Goal: Task Accomplishment & Management: Use online tool/utility

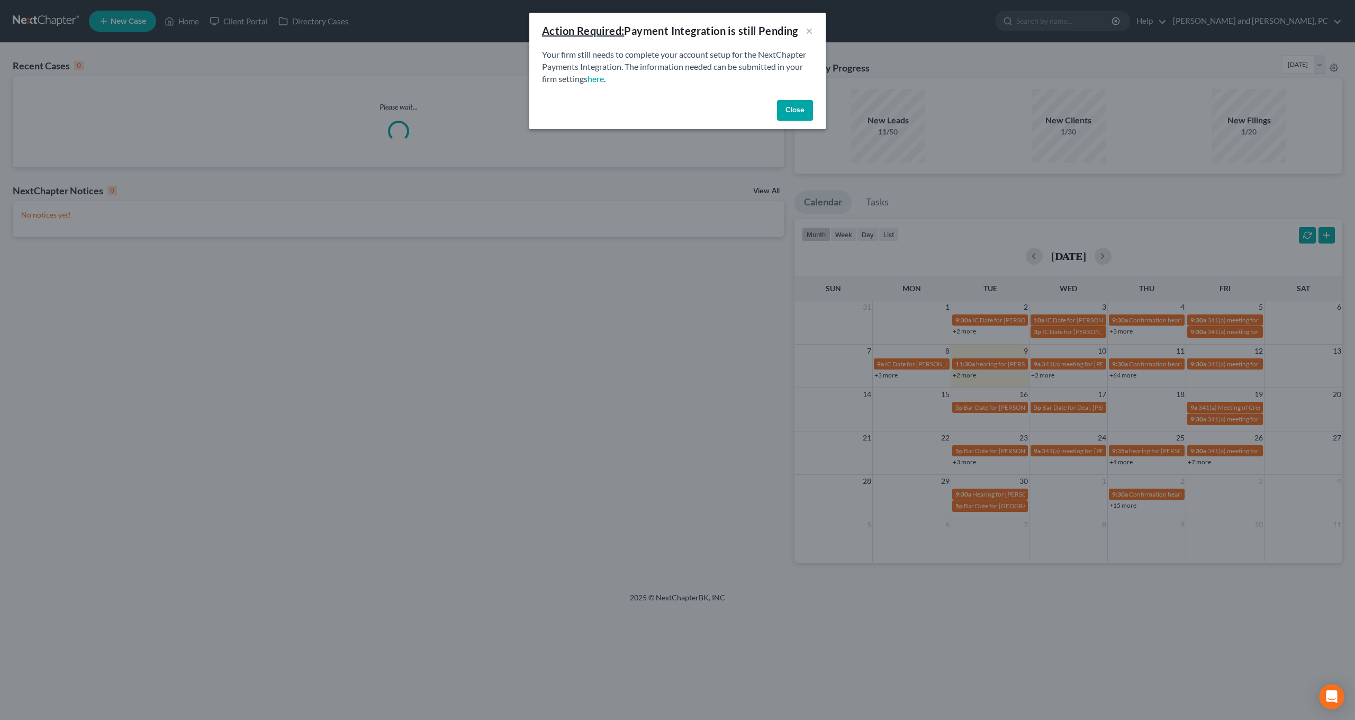
click at [795, 105] on button "Close" at bounding box center [795, 110] width 36 height 21
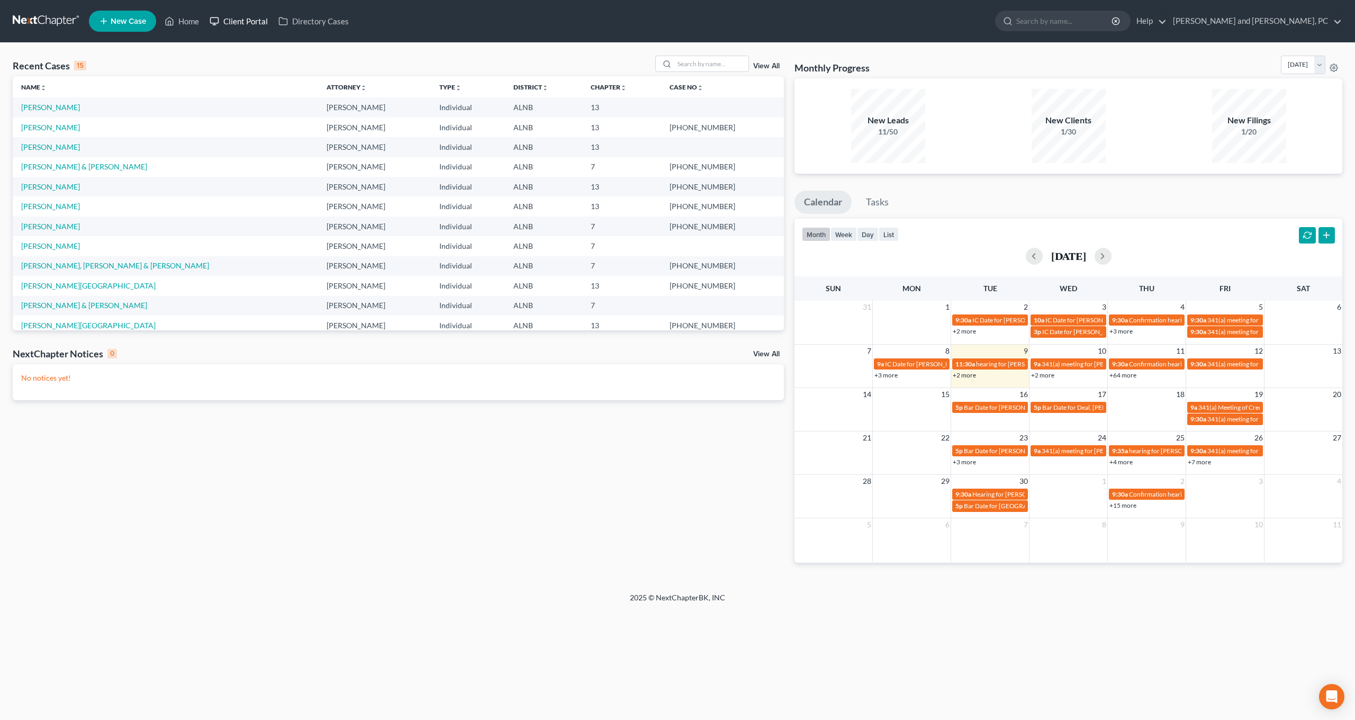
click at [238, 20] on link "Client Portal" at bounding box center [238, 21] width 69 height 19
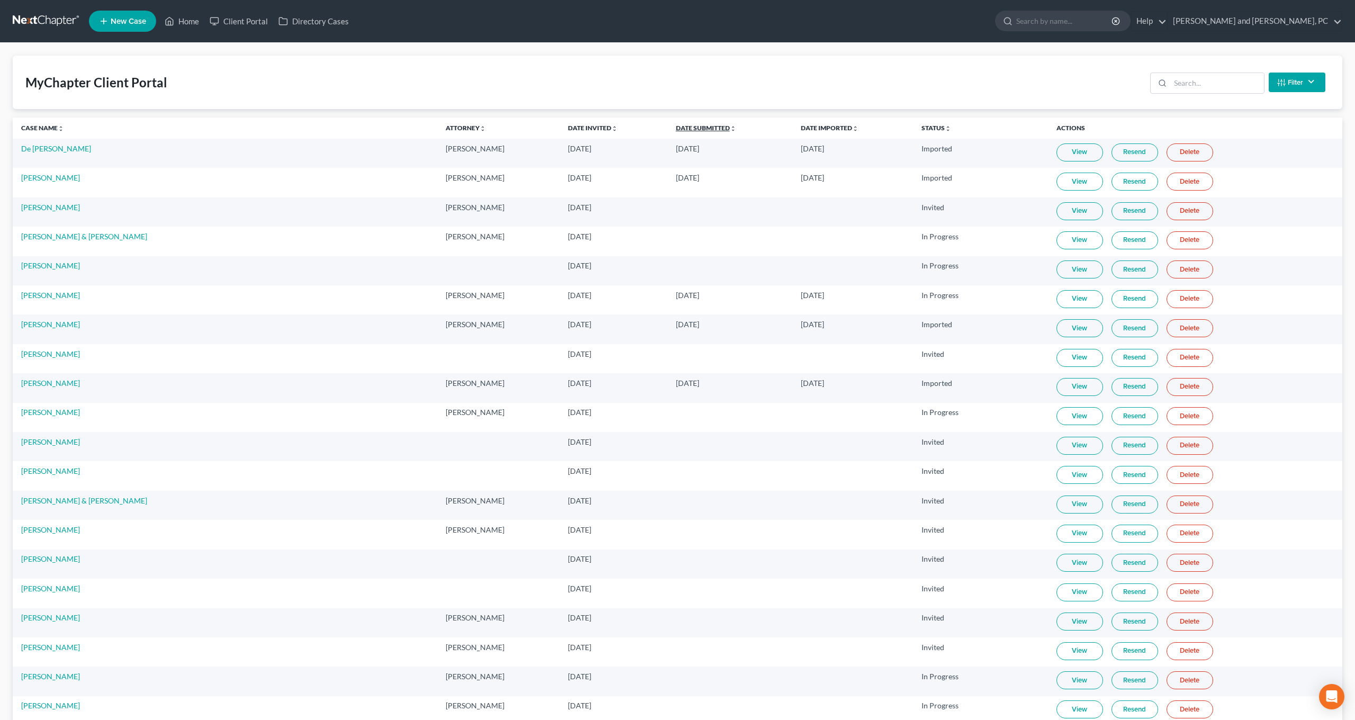
click at [676, 127] on link "Date Submitted unfold_more expand_more expand_less" at bounding box center [706, 128] width 60 height 8
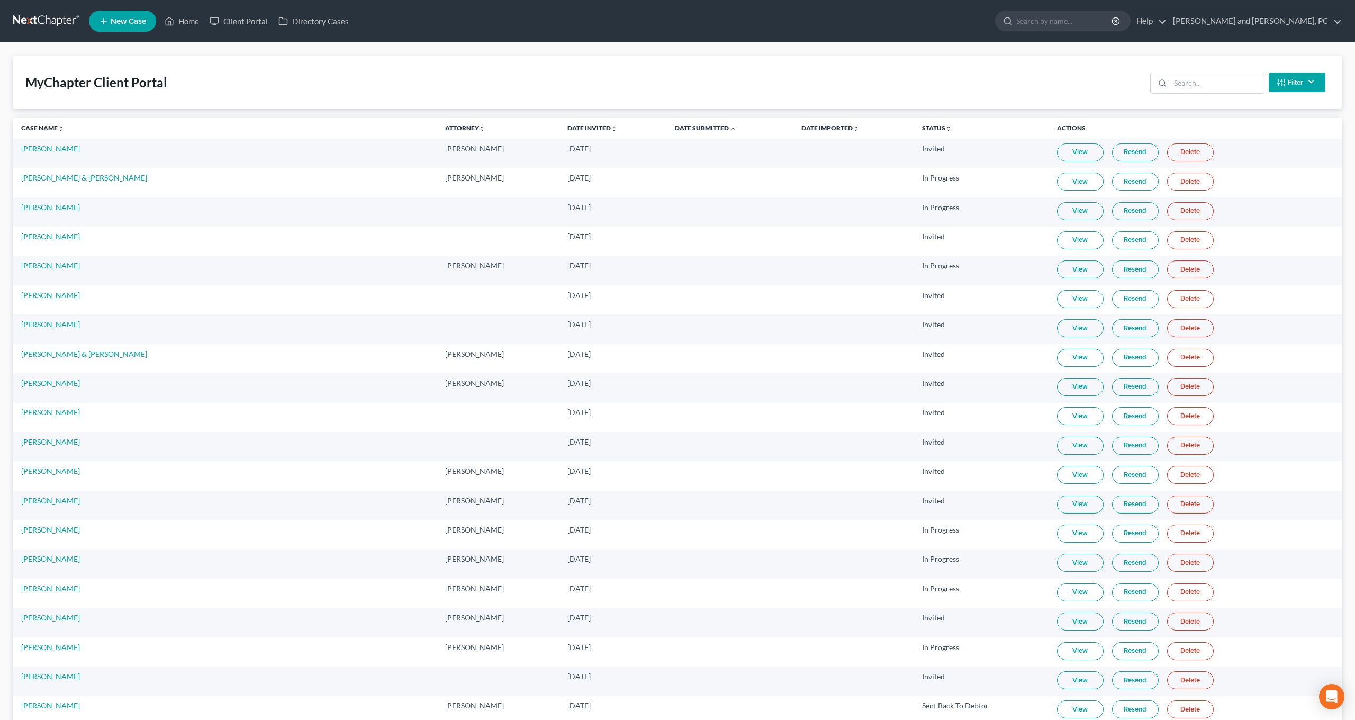
click at [675, 127] on link "Date Submitted unfold_more expand_more expand_less" at bounding box center [705, 128] width 61 height 8
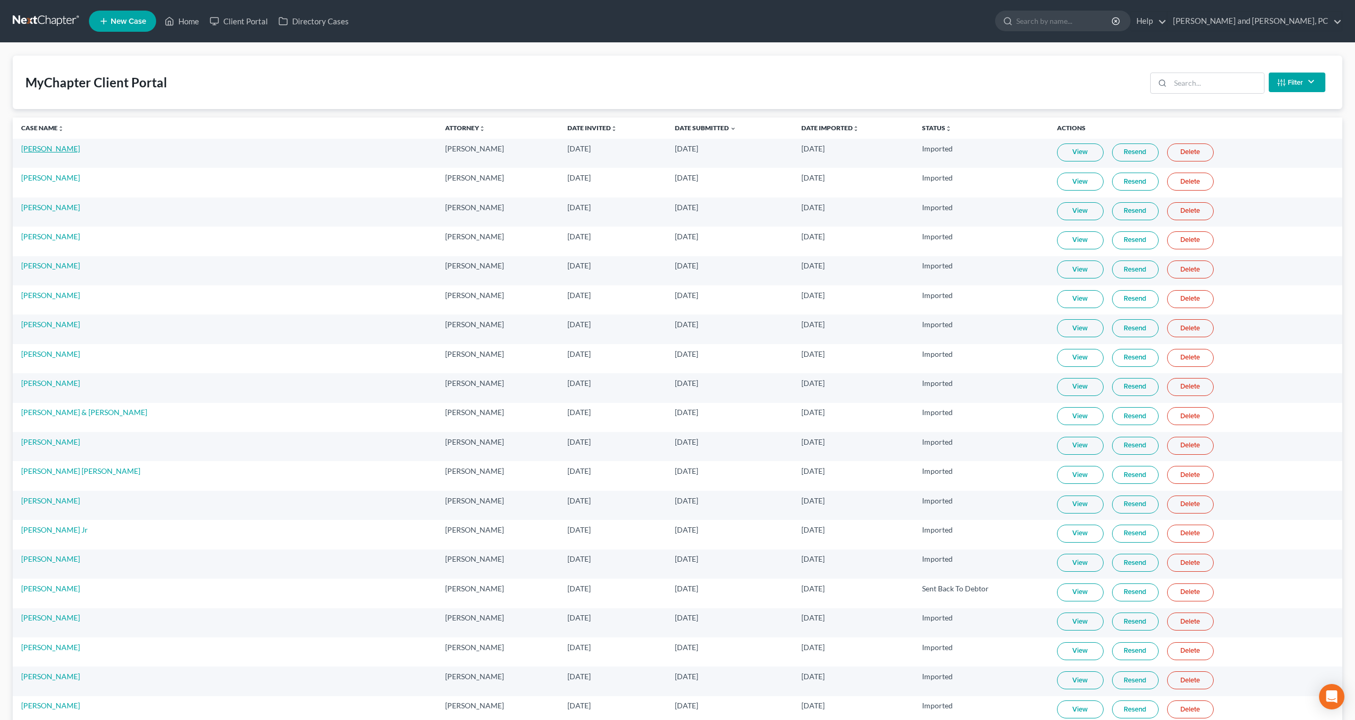
click at [64, 148] on link "[PERSON_NAME]" at bounding box center [50, 148] width 59 height 9
select select "6"
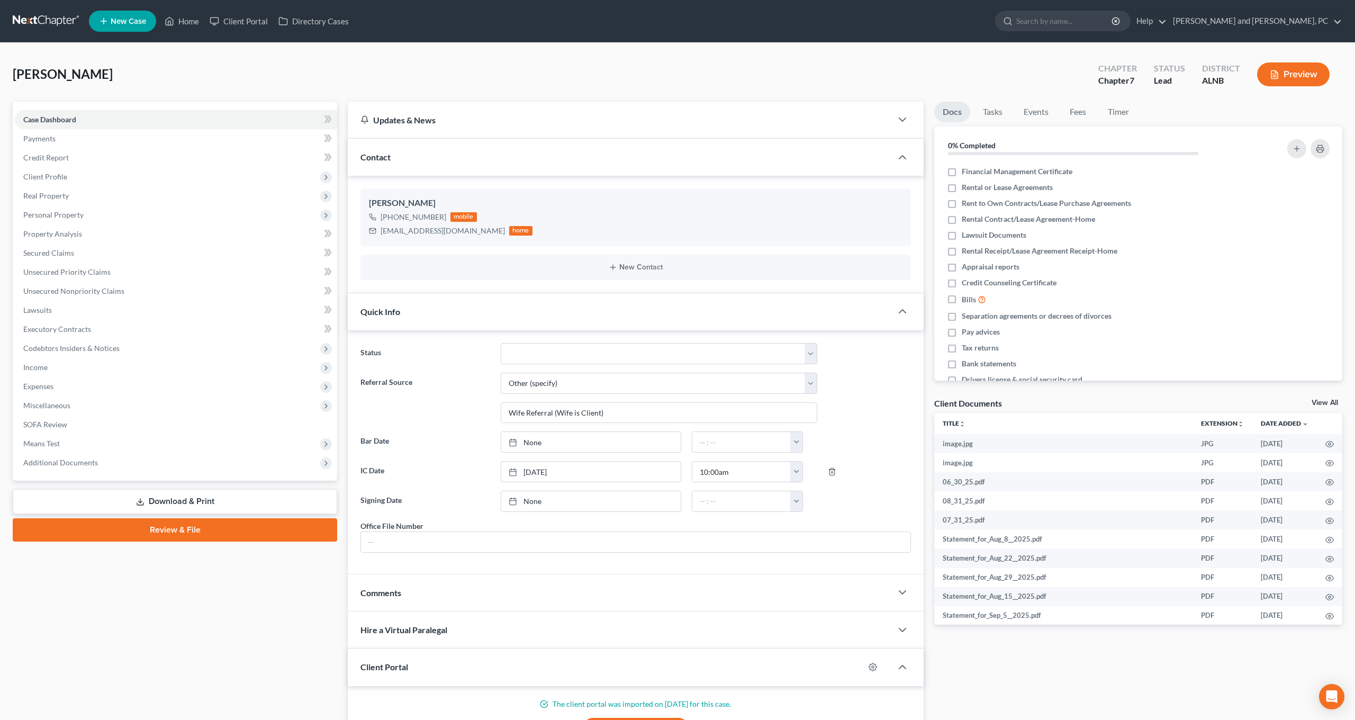
scroll to position [14, 0]
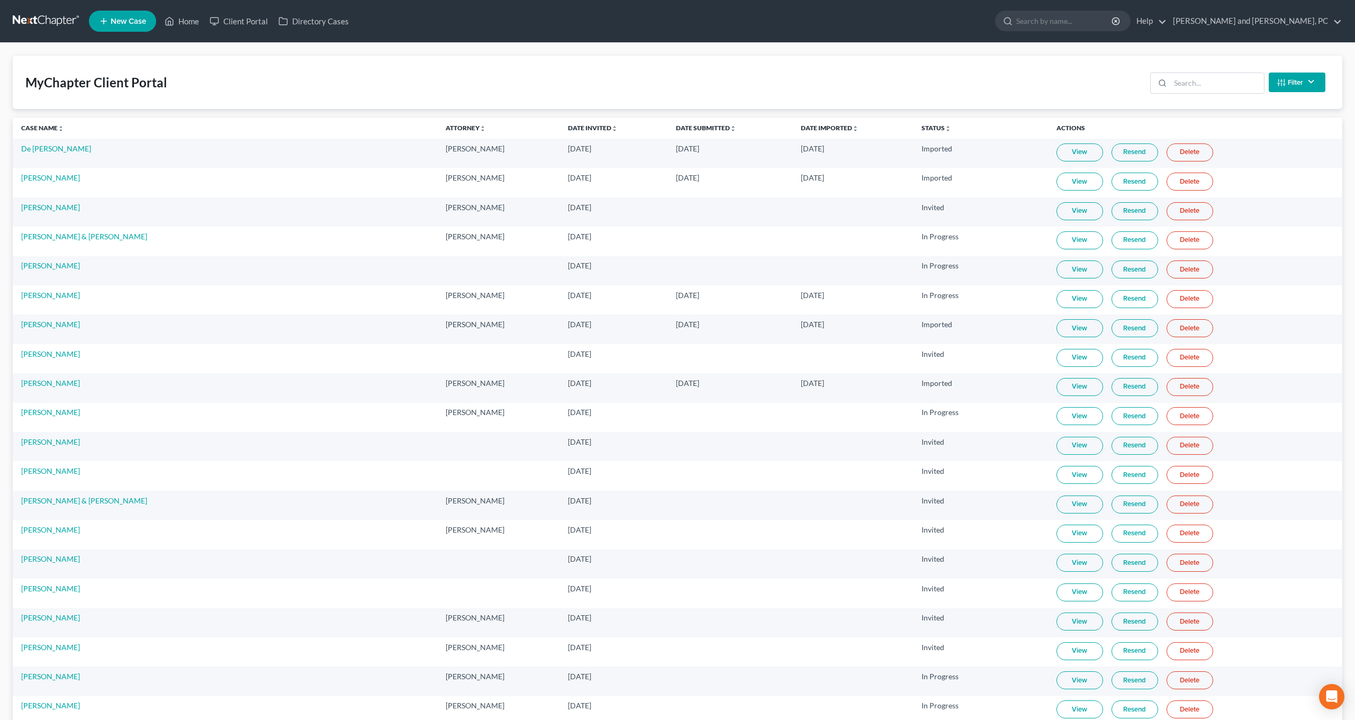
click at [1112, 156] on link "Resend" at bounding box center [1135, 152] width 47 height 18
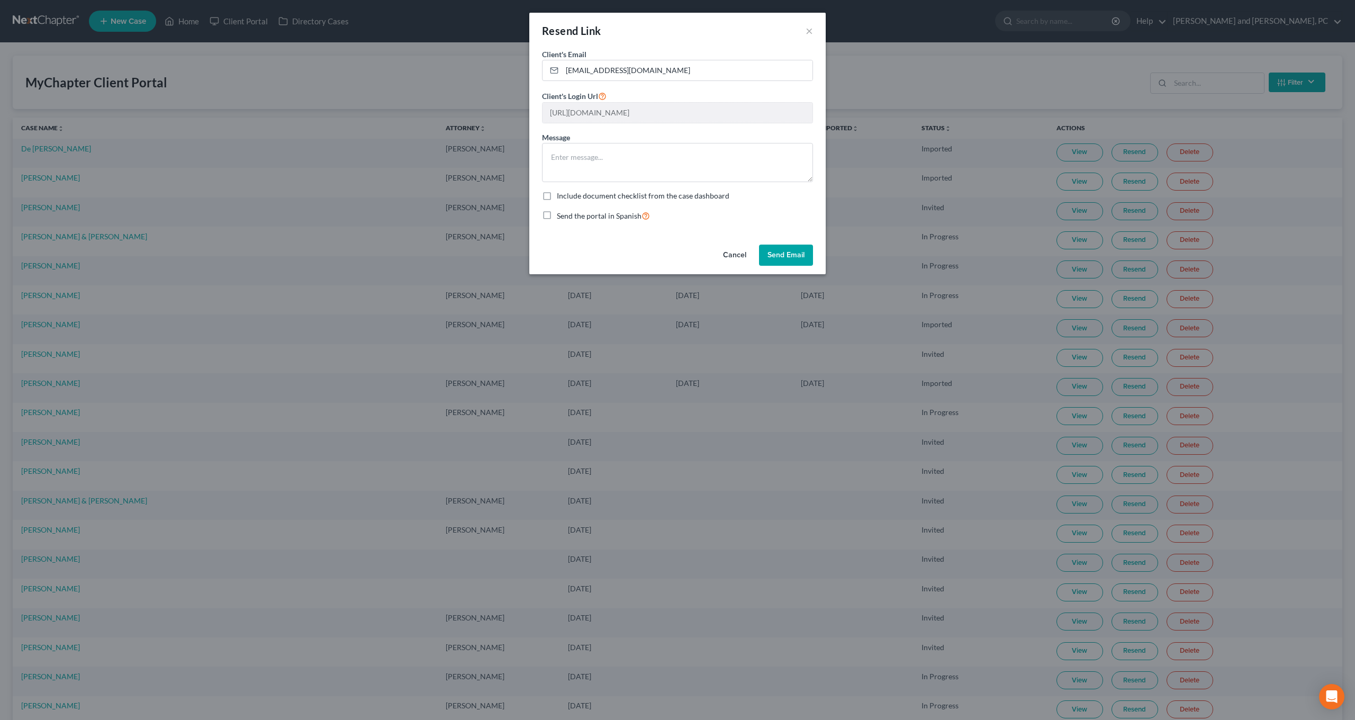
click at [557, 195] on label "Include document checklist from the case dashboard" at bounding box center [643, 196] width 173 height 11
click at [561, 195] on input "Include document checklist from the case dashboard" at bounding box center [564, 194] width 7 height 7
checkbox input "true"
click at [774, 256] on button "Send Email" at bounding box center [786, 255] width 54 height 21
